Goal: Task Accomplishment & Management: Complete application form

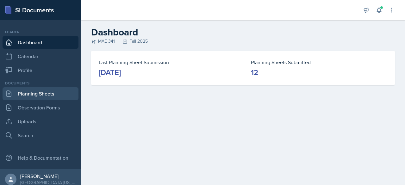
click at [53, 91] on link "Planning Sheets" at bounding box center [41, 93] width 76 height 13
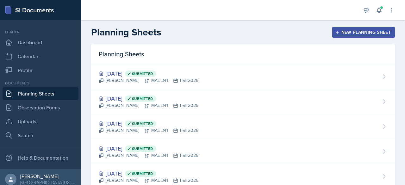
click at [130, 71] on div "Oct 2nd, 2025 Submitted" at bounding box center [149, 73] width 100 height 9
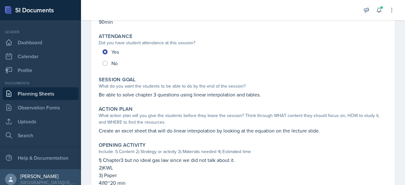
scroll to position [86, 0]
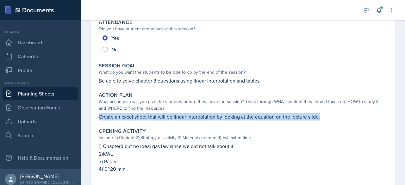
drag, startPoint x: 100, startPoint y: 115, endPoint x: 331, endPoint y: 118, distance: 231.0
click at [331, 118] on p "Create an excel sheet that will do linear interpolation by looking at the equat…" at bounding box center [243, 117] width 289 height 8
copy p "Create an excel sheet that will do linear interpolation by looking at the equat…"
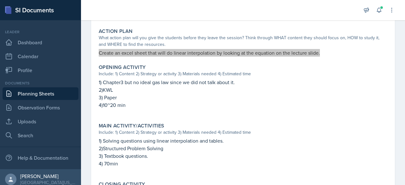
scroll to position [152, 0]
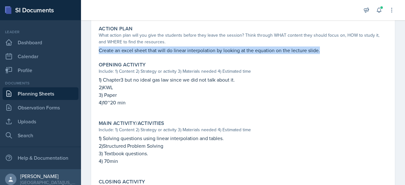
click at [51, 96] on link "Planning Sheets" at bounding box center [41, 93] width 76 height 13
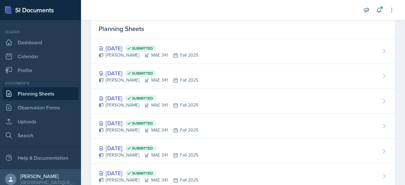
scroll to position [23, 0]
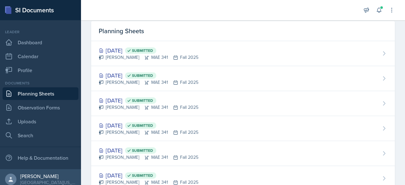
click at [125, 101] on div "Sep 25th, 2025 Submitted" at bounding box center [149, 100] width 100 height 9
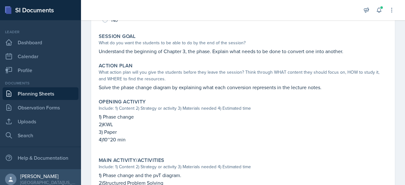
scroll to position [134, 0]
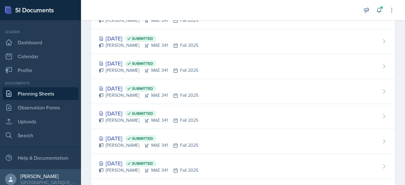
scroll to position [85, 0]
click at [125, 131] on div "Sep 11th, 2025 Submitted Hayato Ando MAE 341 Fall 2025" at bounding box center [243, 141] width 304 height 25
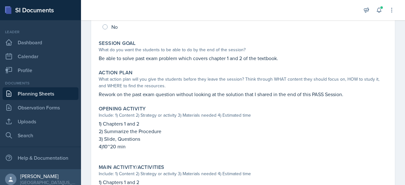
scroll to position [109, 0]
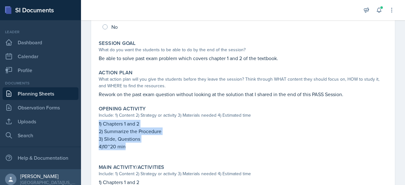
drag, startPoint x: 134, startPoint y: 149, endPoint x: 90, endPoint y: 123, distance: 50.9
click at [90, 123] on div "September 11th, 2025 Submitted Hayato Ando MAE 341 Fall 2025 Edit Delete View C…" at bounding box center [243, 138] width 324 height 394
copy div "1) Chapters 1 and 2 2) Summarize the Procedure 3) Slide, Questions 4)10~20 min"
click at [236, 127] on p "2) Summarize the Procedure" at bounding box center [243, 131] width 289 height 8
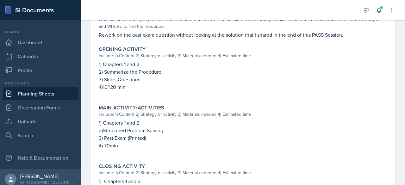
scroll to position [175, 0]
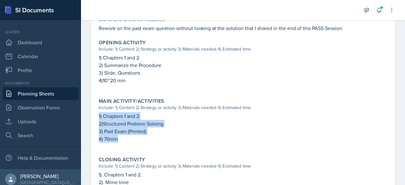
drag, startPoint x: 121, startPoint y: 141, endPoint x: 97, endPoint y: 118, distance: 33.6
click at [97, 118] on div "Main Activity/Activities Include: 1) Content 2) Strategy or activity 3) Materia…" at bounding box center [243, 124] width 294 height 56
copy div "1) Chapters 1 and 2 2)Structured Problem Solving 3) Past Exam (Printed) 4) 70min"
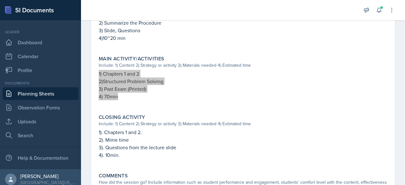
scroll to position [235, 0]
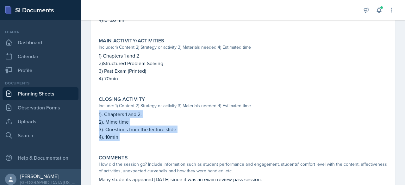
drag, startPoint x: 135, startPoint y: 142, endPoint x: 97, endPoint y: 115, distance: 46.3
click at [97, 115] on div "Closing Activity Include: 1) Content 2) Strategy or activity 3) Materials neede…" at bounding box center [243, 122] width 294 height 56
copy div "1). Chapters 1 and 2. 2). Mime time 3). Questions from the lecture slide 4). 10…"
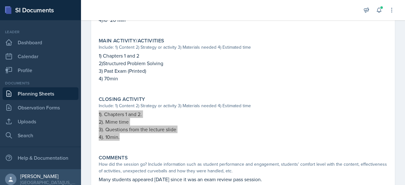
scroll to position [258, 0]
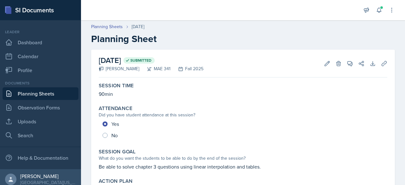
click at [40, 95] on link "Planning Sheets" at bounding box center [41, 93] width 76 height 13
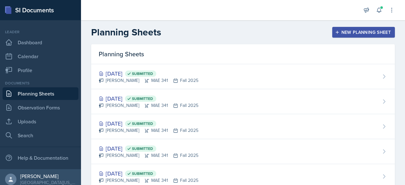
click at [358, 38] on header "Planning Sheets New Planning Sheet" at bounding box center [243, 32] width 324 height 24
click at [353, 34] on div "New Planning Sheet" at bounding box center [363, 32] width 54 height 5
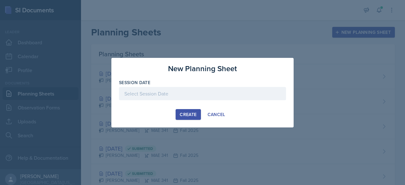
click at [198, 96] on div at bounding box center [202, 93] width 167 height 13
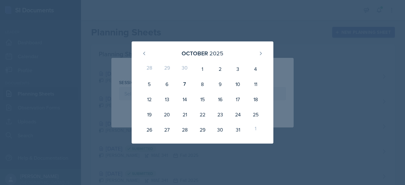
click at [186, 86] on div "7" at bounding box center [185, 84] width 18 height 15
type input "[DATE]"
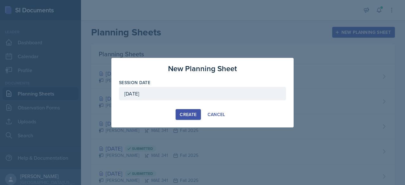
click at [187, 110] on button "Create" at bounding box center [188, 114] width 25 height 11
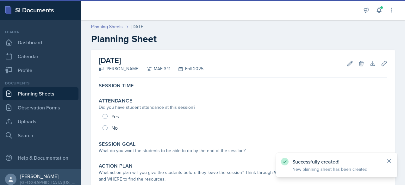
click at [389, 160] on icon at bounding box center [389, 161] width 6 height 6
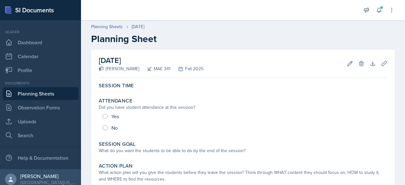
click at [244, 112] on div "Yes No" at bounding box center [243, 122] width 289 height 23
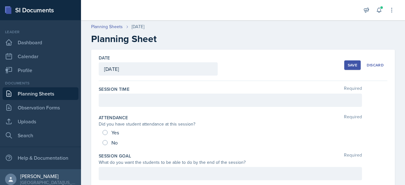
click at [136, 106] on div "Session Time Required" at bounding box center [243, 98] width 289 height 28
click at [138, 105] on div at bounding box center [230, 100] width 263 height 13
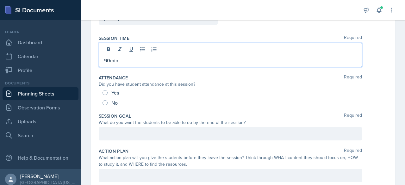
scroll to position [52, 0]
click at [108, 84] on div "Did you have student attendance at this session?" at bounding box center [230, 83] width 263 height 7
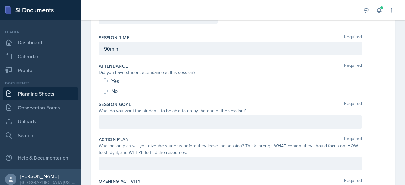
click at [109, 79] on div "Yes" at bounding box center [112, 81] width 18 height 10
click at [105, 79] on input "Yes" at bounding box center [105, 80] width 5 height 5
radio input "true"
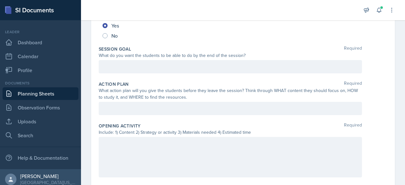
scroll to position [118, 0]
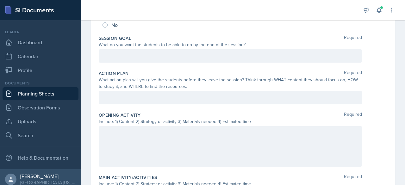
click at [146, 60] on p at bounding box center [230, 56] width 252 height 8
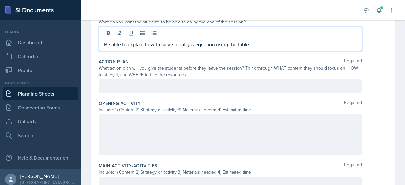
click at [136, 90] on p at bounding box center [230, 86] width 252 height 8
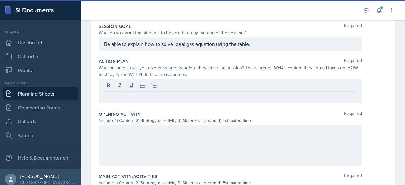
click at [180, 90] on div at bounding box center [230, 86] width 252 height 10
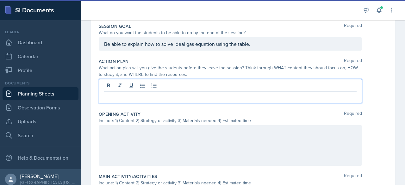
click at [174, 93] on p at bounding box center [230, 97] width 252 height 8
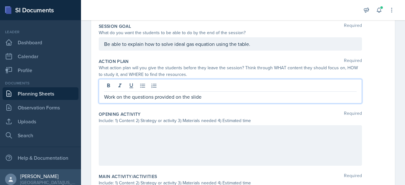
click at [155, 96] on p "Work on the questions provided on the slide" at bounding box center [230, 97] width 252 height 8
click at [166, 97] on p "Work on the questions abuot the ideal gas law provided on the slide" at bounding box center [230, 97] width 252 height 8
click at [268, 98] on p "Work on the questions about the ideal gas law provided on the slide" at bounding box center [230, 97] width 252 height 8
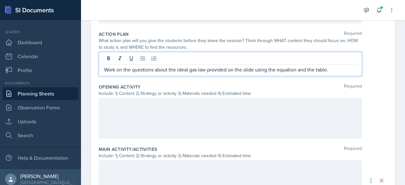
click at [235, 107] on div at bounding box center [230, 118] width 263 height 40
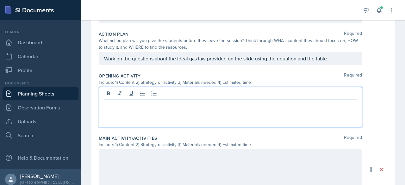
scroll to position [168, 0]
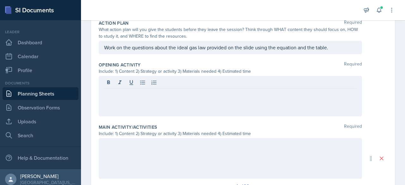
click at [158, 102] on div at bounding box center [230, 96] width 263 height 40
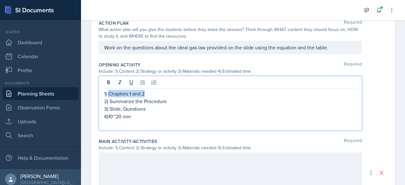
drag, startPoint x: 154, startPoint y: 94, endPoint x: 109, endPoint y: 93, distance: 44.9
click at [109, 93] on p "1) Chapters 1 and 2" at bounding box center [230, 94] width 252 height 8
drag, startPoint x: 134, startPoint y: 115, endPoint x: 138, endPoint y: 113, distance: 4.6
click at [137, 114] on p "4)10~20 min" at bounding box center [230, 117] width 252 height 8
click at [130, 97] on p "2) Summarize the Procedure" at bounding box center [230, 101] width 252 height 8
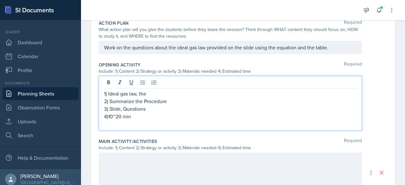
click at [143, 97] on p "2) Summarize the Procedure" at bounding box center [230, 101] width 252 height 8
click at [152, 94] on p "1) Ideal gas law, the" at bounding box center [230, 94] width 252 height 8
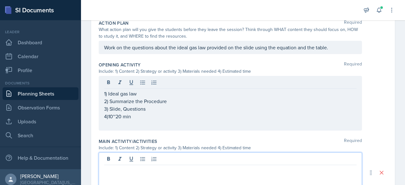
click at [196, 157] on div at bounding box center [230, 172] width 263 height 40
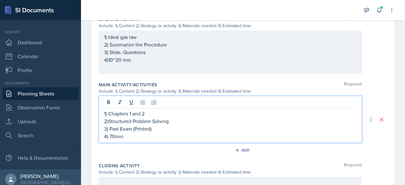
scroll to position [214, 0]
click at [135, 111] on p "1) Chapters 1 and 2" at bounding box center [230, 113] width 252 height 8
click at [130, 126] on p "3) Past Exam (Printed)" at bounding box center [230, 129] width 252 height 8
click at [127, 125] on p "3) Past Exam (Printed)" at bounding box center [230, 129] width 252 height 8
drag, startPoint x: 154, startPoint y: 127, endPoint x: 112, endPoint y: 128, distance: 42.1
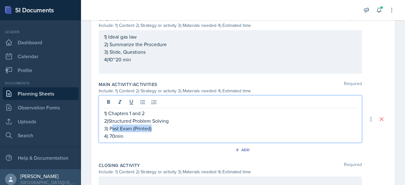
click at [112, 128] on p "3) Past Exam (Printed)" at bounding box center [230, 129] width 252 height 8
click at [136, 115] on p "1) Chapters 1 and 2" at bounding box center [230, 113] width 252 height 8
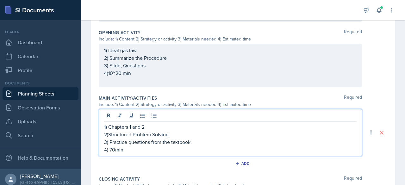
scroll to position [200, 0]
click at [139, 87] on div "Opening Activity Required Include: 1) Content 2) Strategy or activity 3) Materi…" at bounding box center [243, 59] width 289 height 65
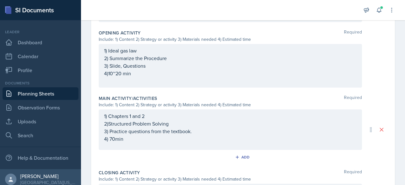
click at [134, 79] on div "1) Ideal gas law 2) Summarize the Procedure 3) Slide, Questions 4)10~20 min" at bounding box center [230, 66] width 252 height 38
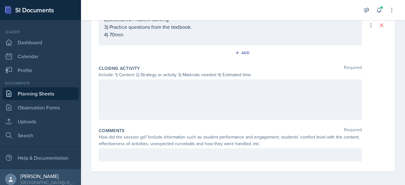
click at [145, 98] on div at bounding box center [230, 99] width 263 height 40
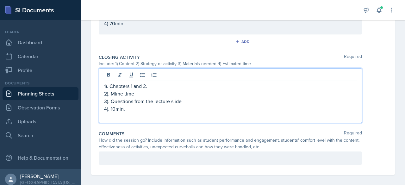
scroll to position [318, 0]
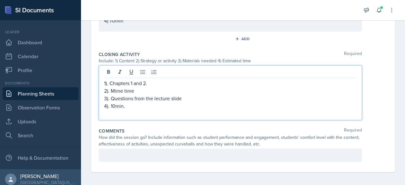
click at [127, 83] on p "1). Chapters 1 and 2." at bounding box center [230, 83] width 252 height 8
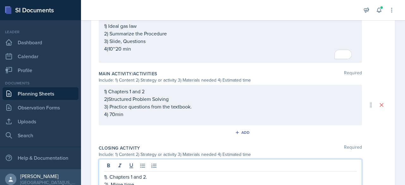
scroll to position [236, 0]
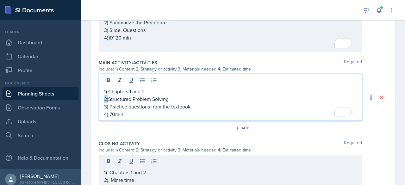
drag, startPoint x: 146, startPoint y: 90, endPoint x: 109, endPoint y: 94, distance: 37.9
click at [109, 94] on div "1) Chapters 1 and 2 2)Structured Problem Solving 3) Practice questions from the…" at bounding box center [230, 103] width 252 height 30
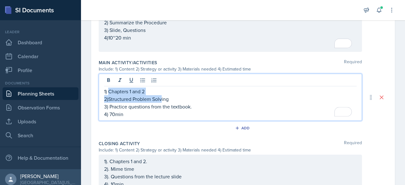
drag, startPoint x: 109, startPoint y: 91, endPoint x: 161, endPoint y: 95, distance: 52.0
click at [161, 95] on div "1) Chapters 1 and 2 2)Structured Problem Solving 3) Practice questions from the…" at bounding box center [230, 103] width 252 height 30
click at [161, 95] on p "2)Structured Problem Solving" at bounding box center [230, 99] width 252 height 8
drag, startPoint x: 150, startPoint y: 91, endPoint x: 109, endPoint y: 91, distance: 40.8
click at [109, 91] on p "1) Chapters 1 and 2" at bounding box center [230, 92] width 252 height 8
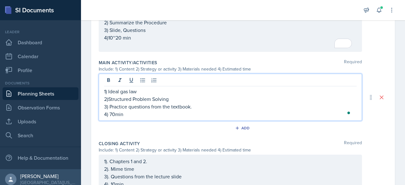
scroll to position [289, 0]
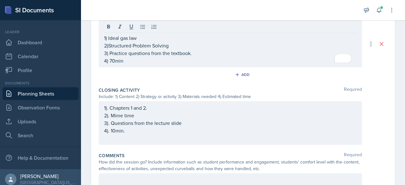
click at [147, 102] on div "1). Chapters 1 and 2. 2). Mime time 3). Questions from the lecture slide 4). 10…" at bounding box center [230, 123] width 263 height 44
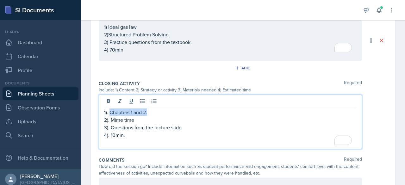
drag, startPoint x: 156, startPoint y: 109, endPoint x: 110, endPoint y: 108, distance: 45.9
click at [110, 109] on p "1). Chapters 1 and 2." at bounding box center [230, 113] width 252 height 8
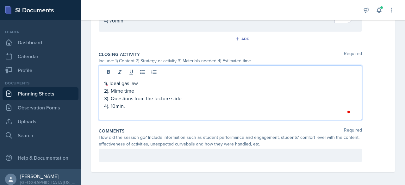
click at [121, 151] on div at bounding box center [230, 155] width 263 height 13
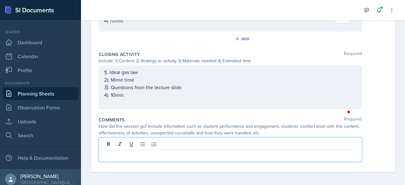
scroll to position [308, 0]
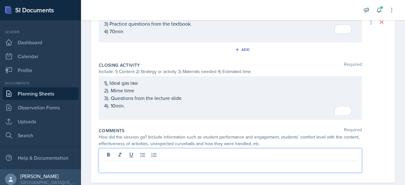
click at [160, 169] on div at bounding box center [230, 160] width 263 height 24
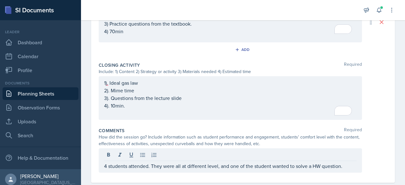
click at [290, 169] on div "4 students attended. They were all at different level, and one of the student w…" at bounding box center [230, 160] width 263 height 24
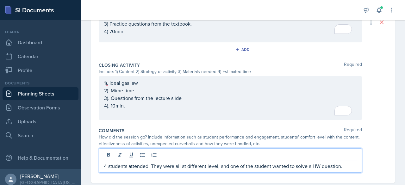
click at [297, 165] on p "4 students attended. They were all at different level, and one of the student w…" at bounding box center [230, 166] width 252 height 8
click at [351, 165] on p "4 students attended. They were all at different level, and one of the student l…" at bounding box center [230, 166] width 252 height 8
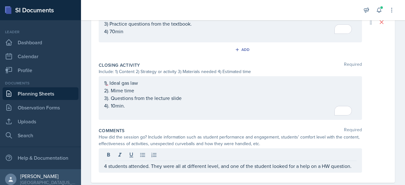
click at [354, 165] on div "4 students attended. They were all at different level, and one of the student l…" at bounding box center [230, 160] width 263 height 24
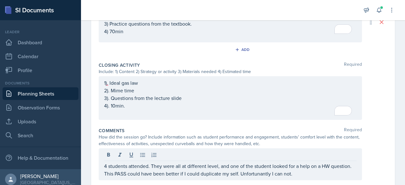
drag, startPoint x: 258, startPoint y: 176, endPoint x: 246, endPoint y: 165, distance: 15.7
click at [246, 165] on p "4 students attended. They were all at different level, and one of the student l…" at bounding box center [230, 169] width 252 height 15
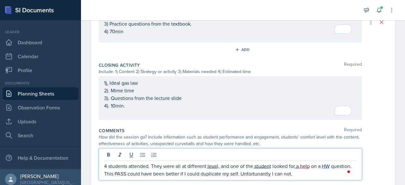
drag, startPoint x: 249, startPoint y: 173, endPoint x: 236, endPoint y: 166, distance: 14.9
click at [236, 166] on p "4 students attended. They were all at different level, and one of the student l…" at bounding box center [230, 169] width 252 height 15
